Goal: Find specific page/section: Find specific page/section

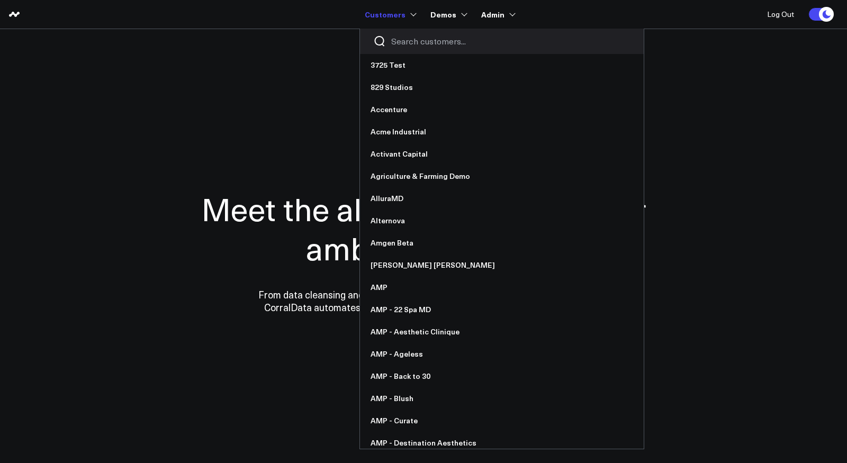
click at [407, 44] on input "Search customers input" at bounding box center [510, 41] width 239 height 12
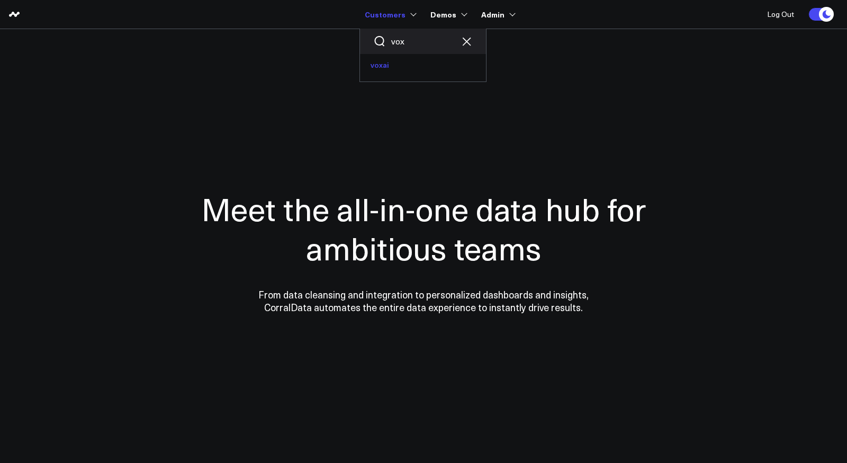
type input "vox"
click at [391, 63] on link "voxai" at bounding box center [423, 65] width 126 height 22
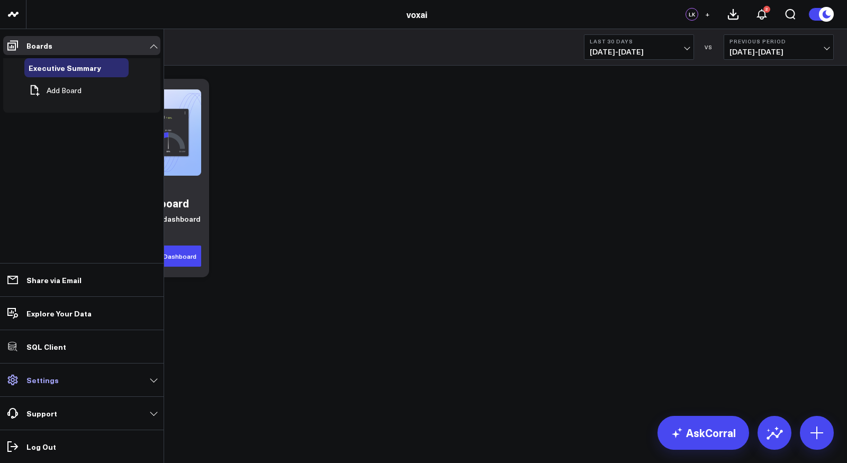
click at [67, 384] on link "Settings" at bounding box center [81, 379] width 157 height 19
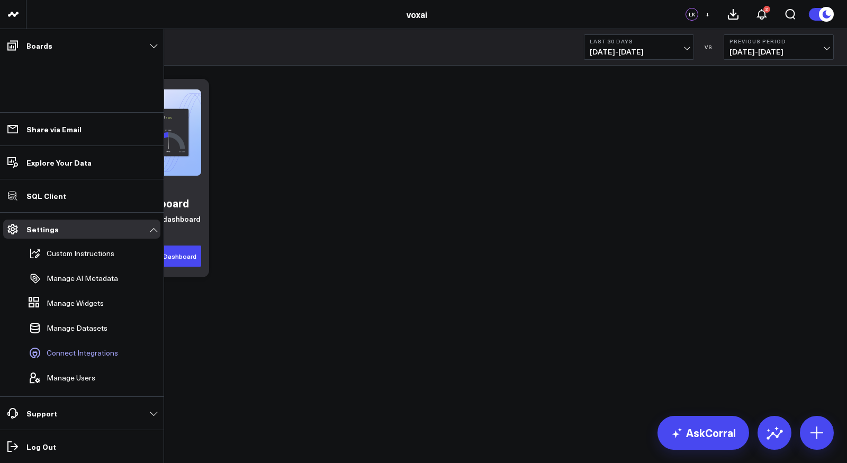
click at [73, 356] on span "Connect Integrations" at bounding box center [82, 353] width 71 height 8
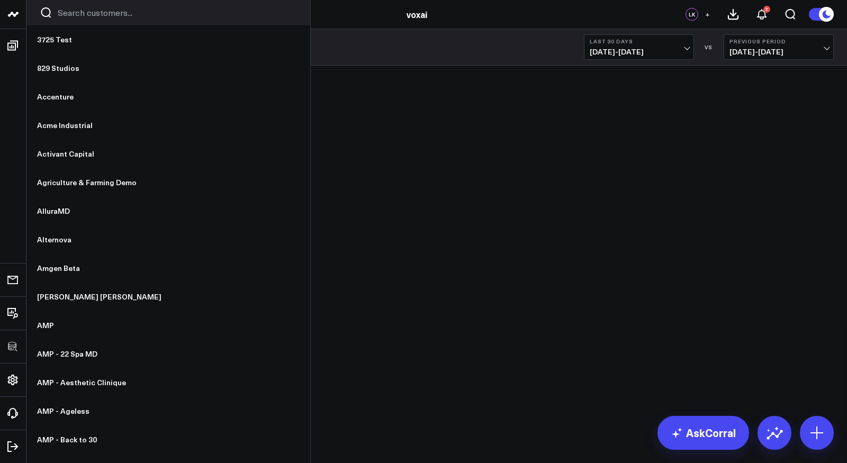
click at [93, 15] on input "Search customers input" at bounding box center [177, 13] width 239 height 12
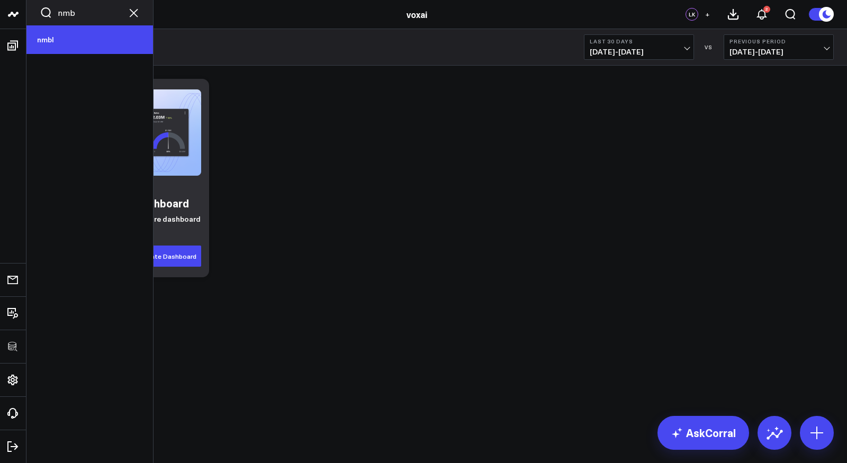
type input "nmb"
click at [77, 37] on link "nmbl" at bounding box center [89, 39] width 126 height 29
